Goal: Use online tool/utility: Utilize a website feature to perform a specific function

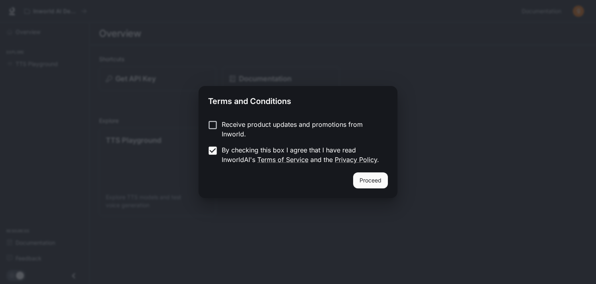
click at [379, 179] on button "Proceed" at bounding box center [370, 180] width 35 height 16
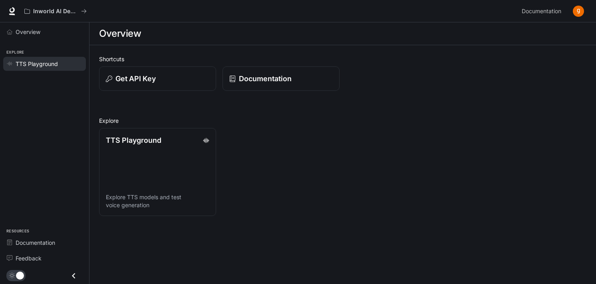
click at [45, 64] on span "TTS Playground" at bounding box center [37, 64] width 42 height 8
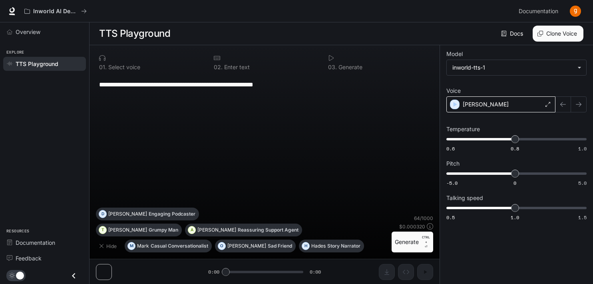
click at [500, 103] on div "[PERSON_NAME]" at bounding box center [500, 104] width 109 height 16
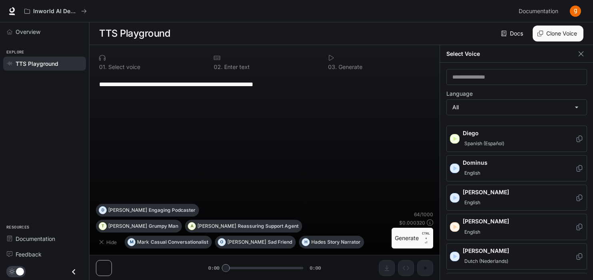
scroll to position [240, 0]
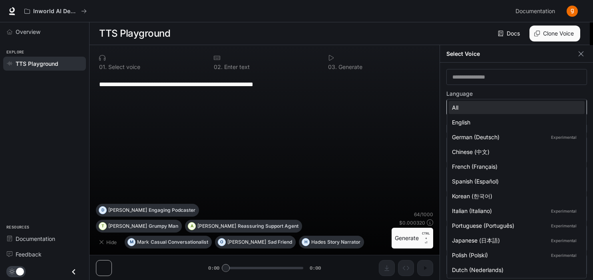
click at [505, 111] on body "**********" at bounding box center [296, 140] width 593 height 281
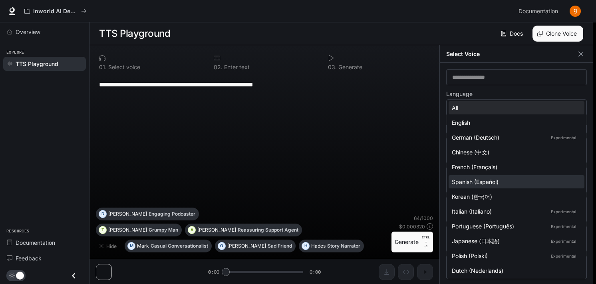
click at [494, 183] on div "Spanish (Español)" at bounding box center [515, 181] width 126 height 8
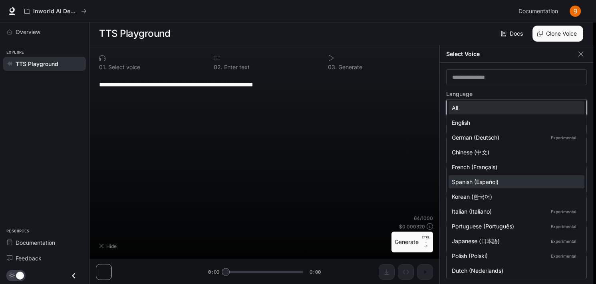
type input "*****"
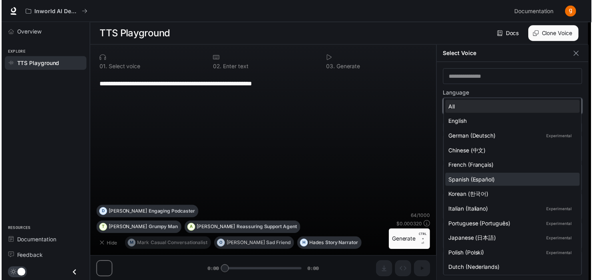
scroll to position [0, 0]
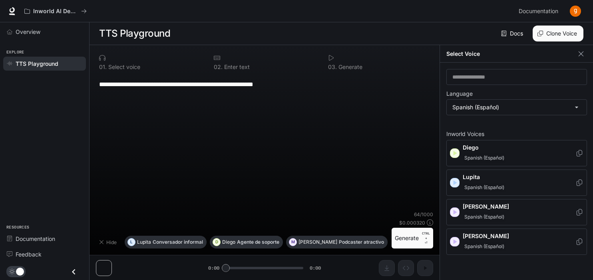
click at [455, 153] on icon "button" at bounding box center [455, 153] width 4 height 5
click at [454, 213] on icon "button" at bounding box center [455, 212] width 4 height 5
click at [453, 243] on icon "button" at bounding box center [455, 242] width 8 height 8
